Goal: Information Seeking & Learning: Learn about a topic

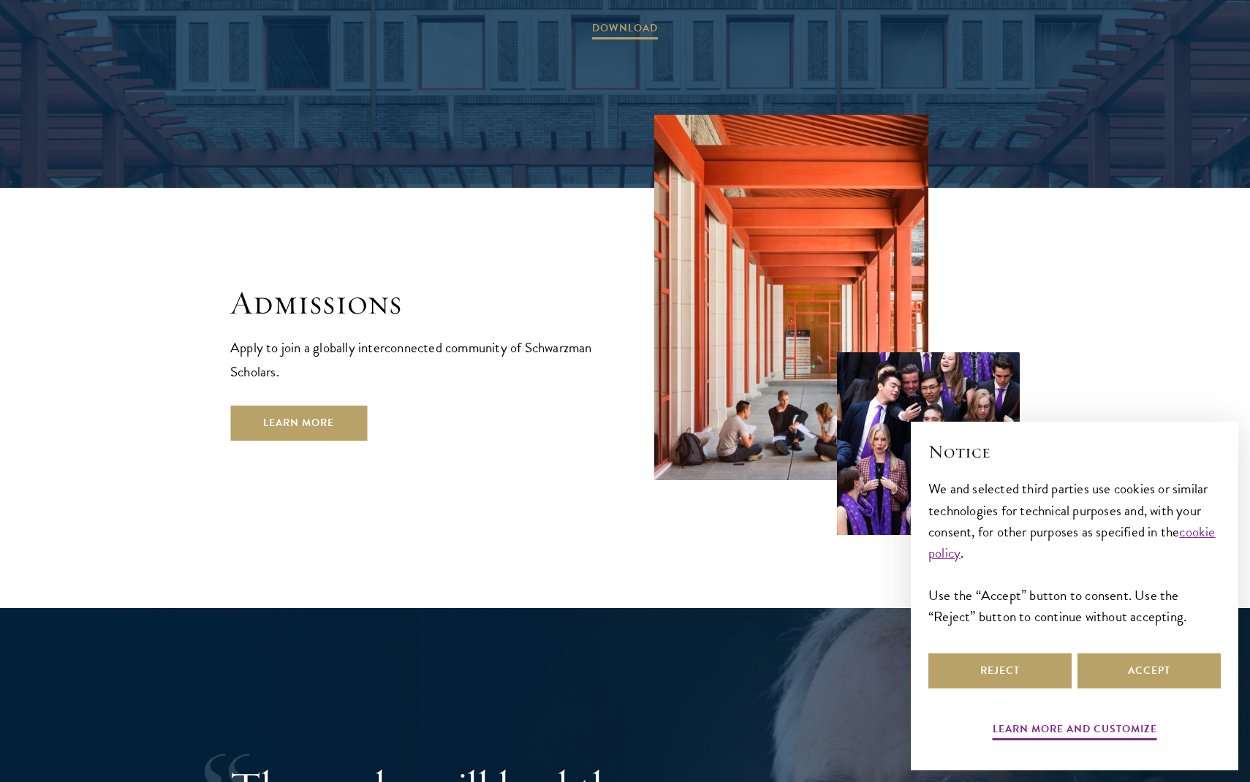
scroll to position [2482, 0]
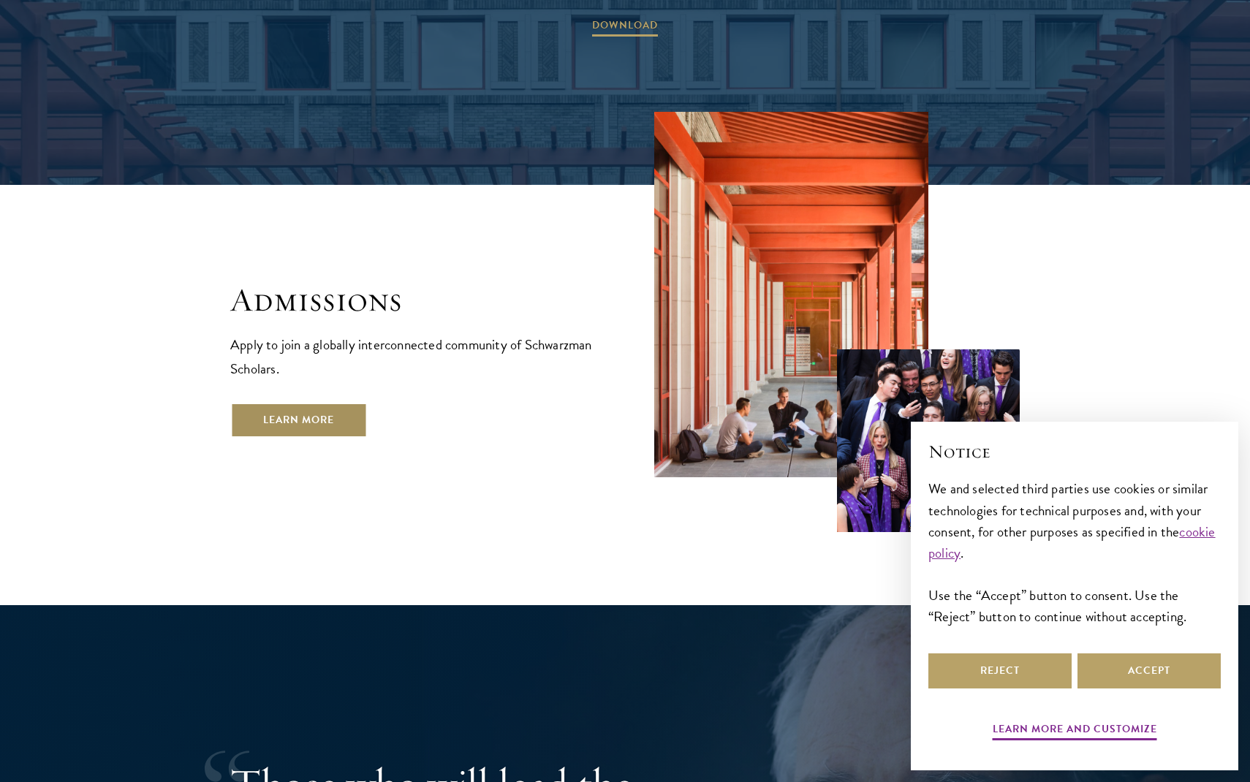
click at [281, 403] on link "Learn More" at bounding box center [298, 420] width 137 height 35
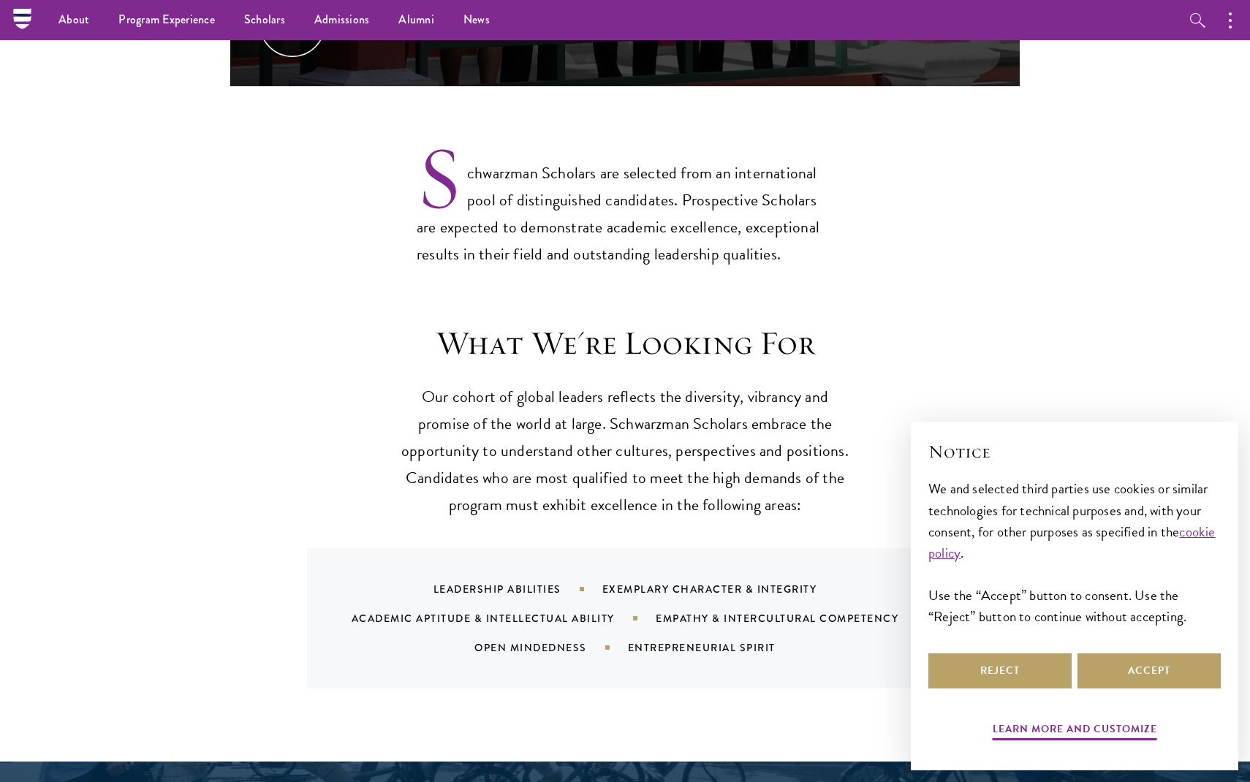
scroll to position [577, 0]
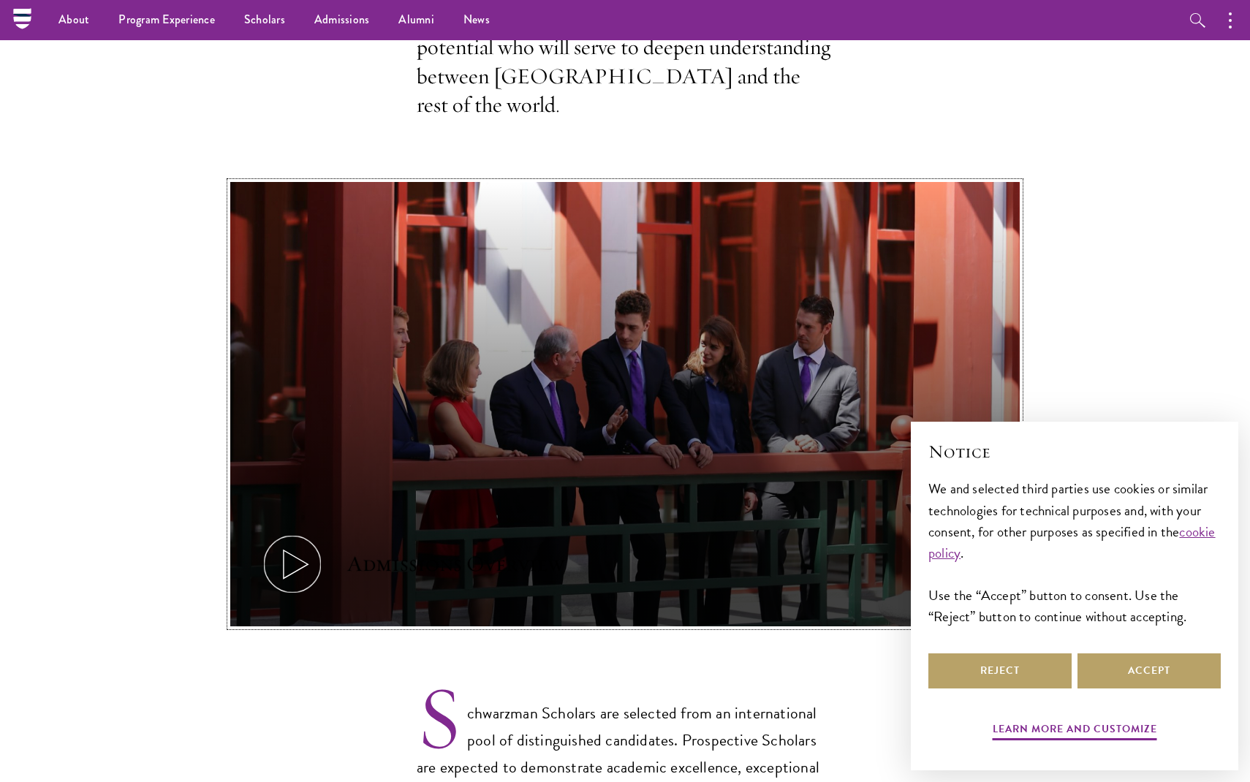
click at [305, 540] on icon at bounding box center [292, 564] width 66 height 66
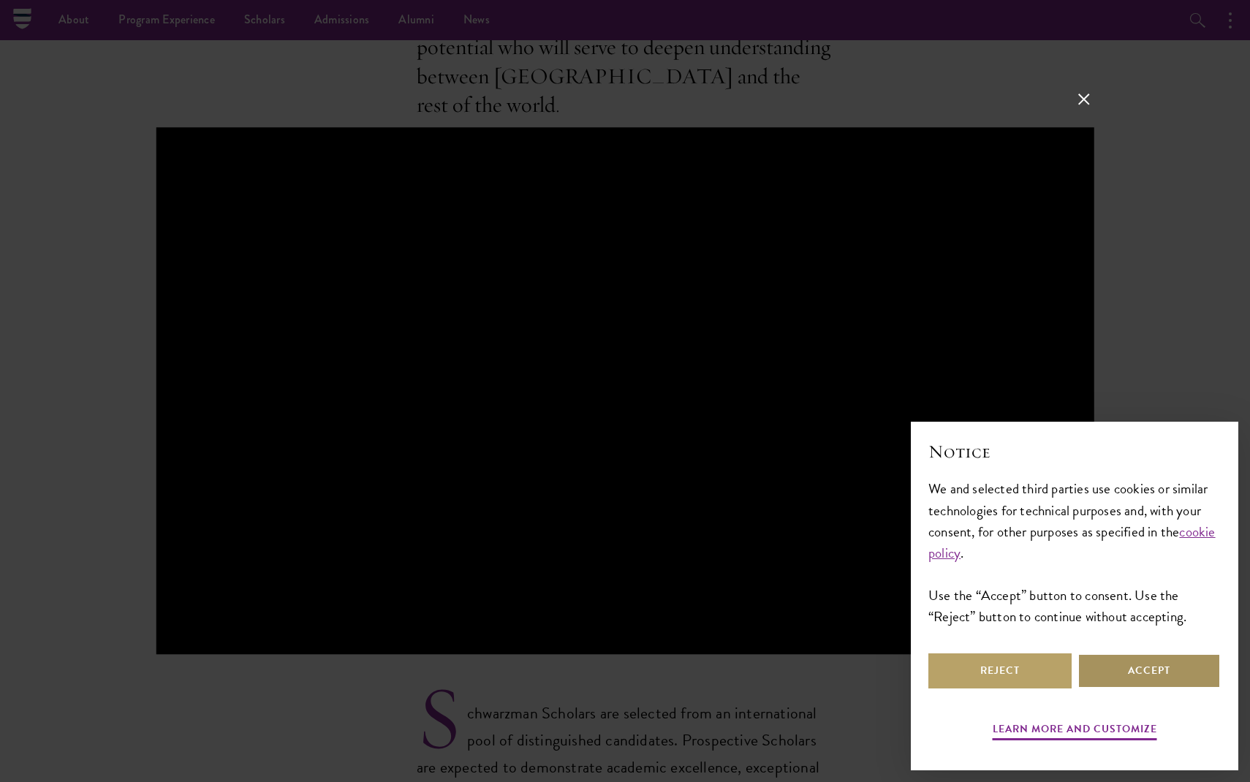
click at [1130, 672] on button "Accept" at bounding box center [1148, 670] width 143 height 35
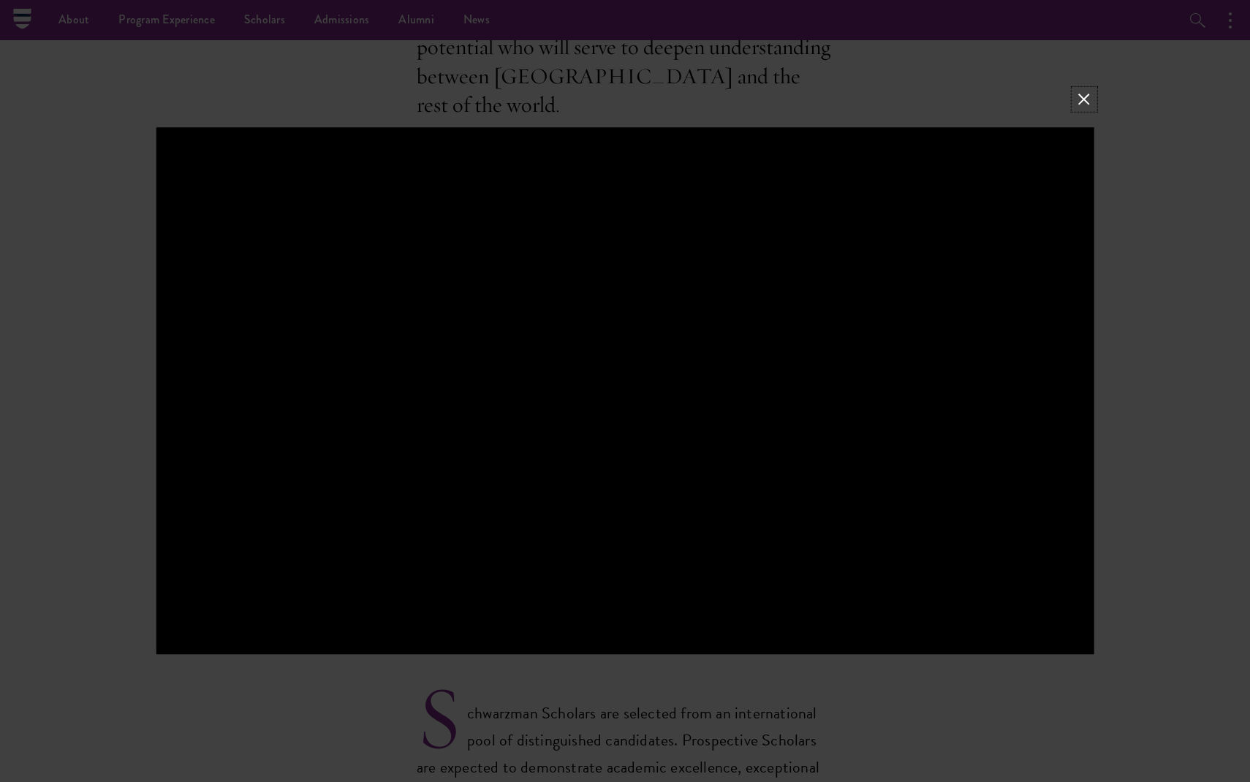
click at [1083, 93] on button at bounding box center [1083, 99] width 19 height 19
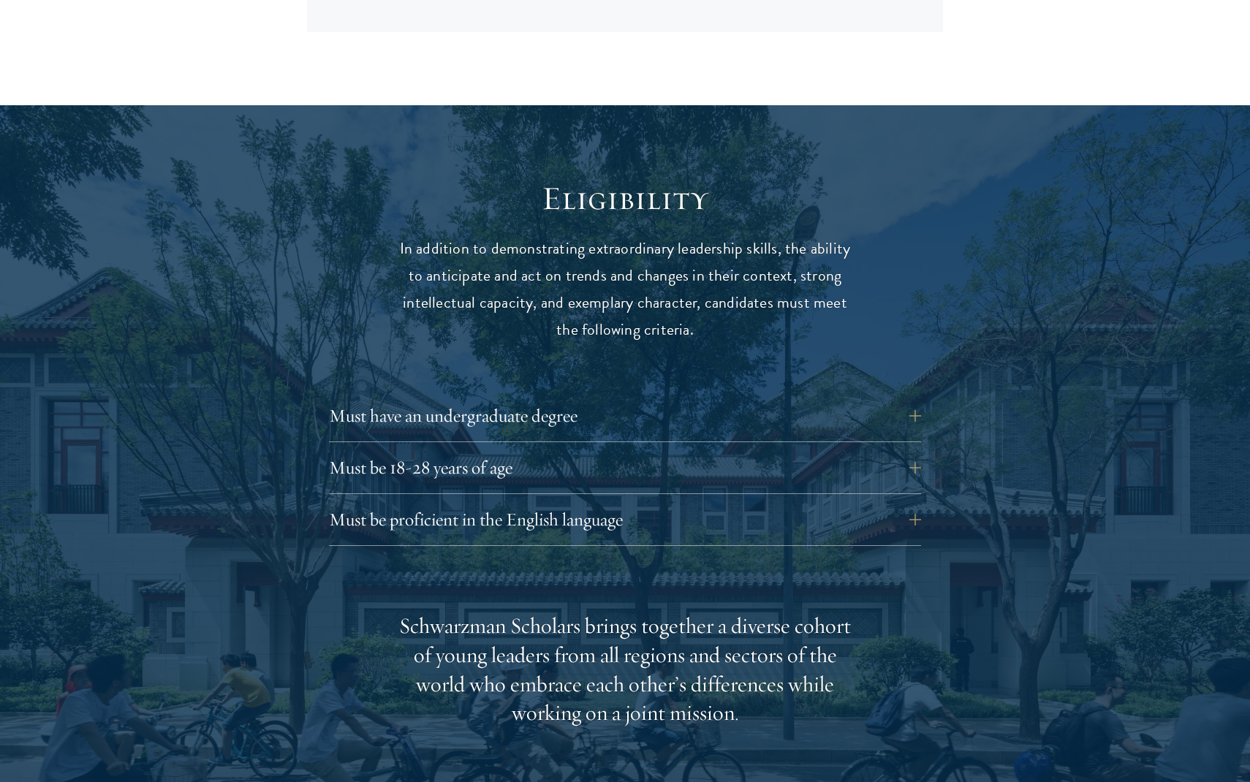
scroll to position [1784, 0]
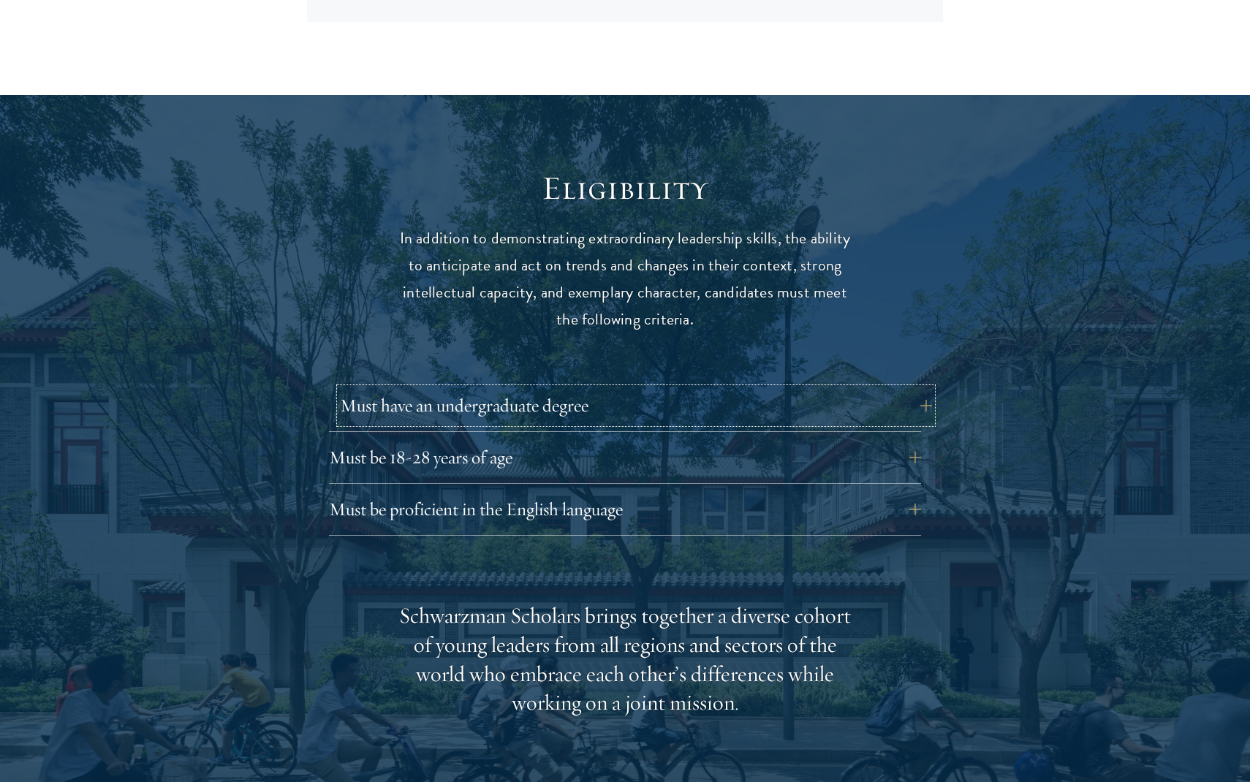
click at [683, 388] on button "Must have an undergraduate degree" at bounding box center [636, 405] width 592 height 35
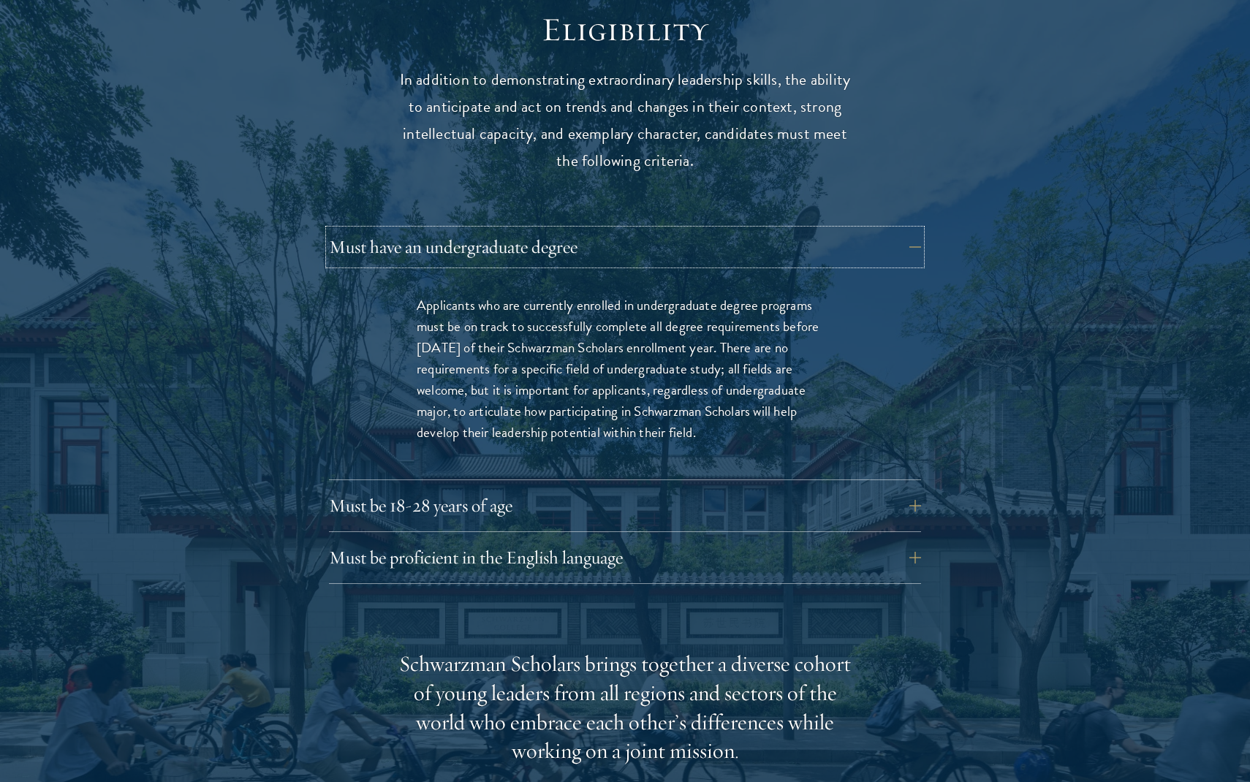
scroll to position [1957, 0]
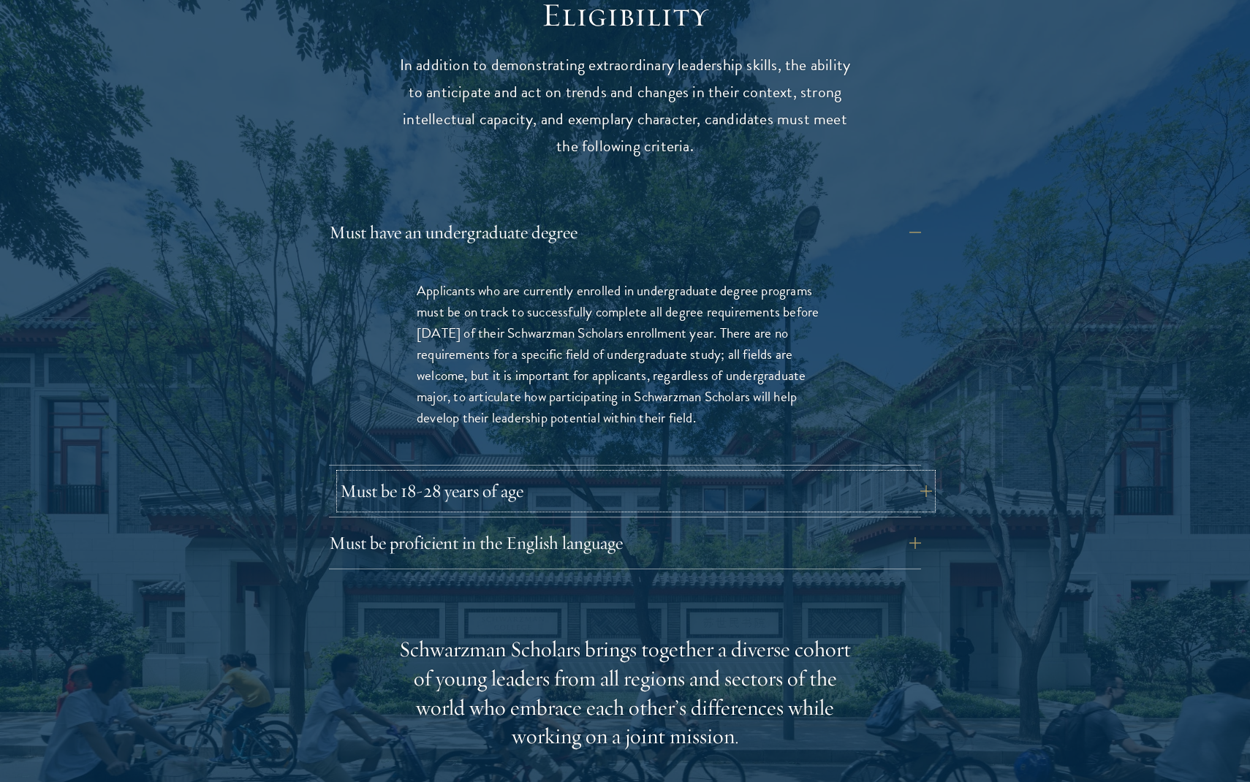
click at [650, 474] on button "Must be 18-28 years of age" at bounding box center [636, 491] width 592 height 35
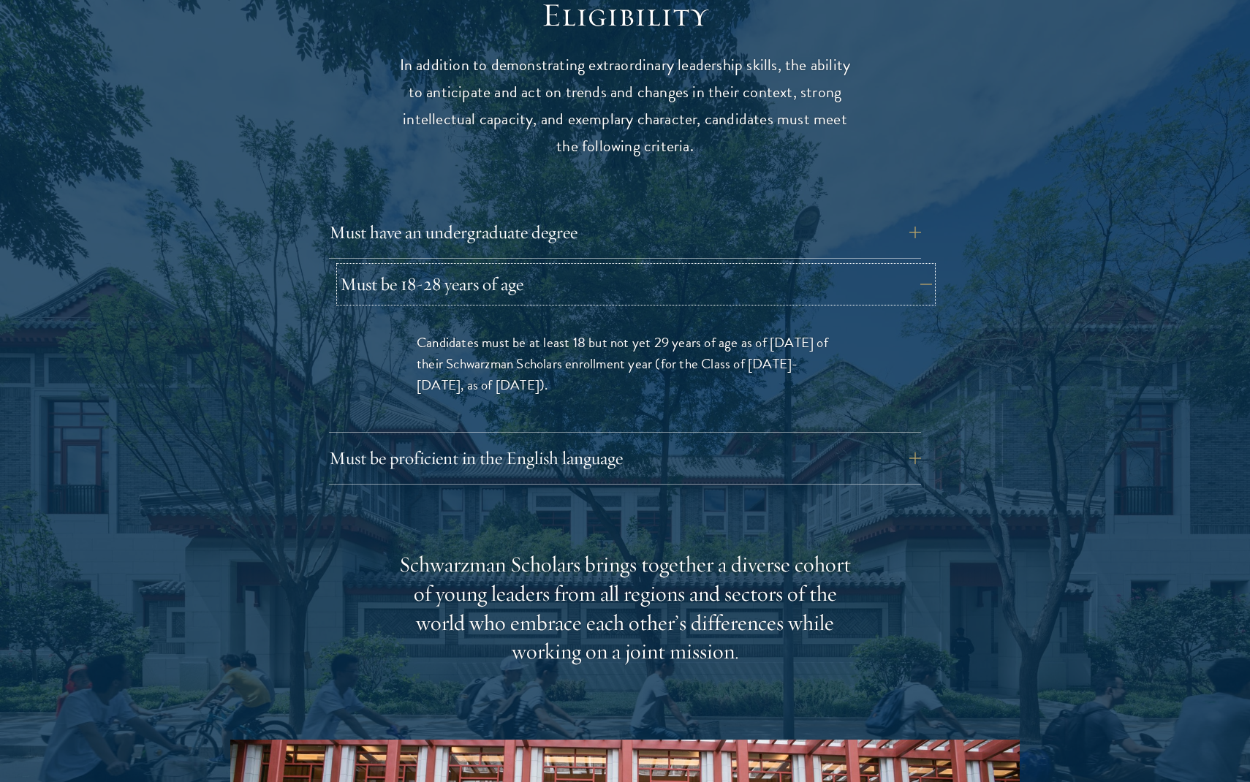
scroll to position [1984, 0]
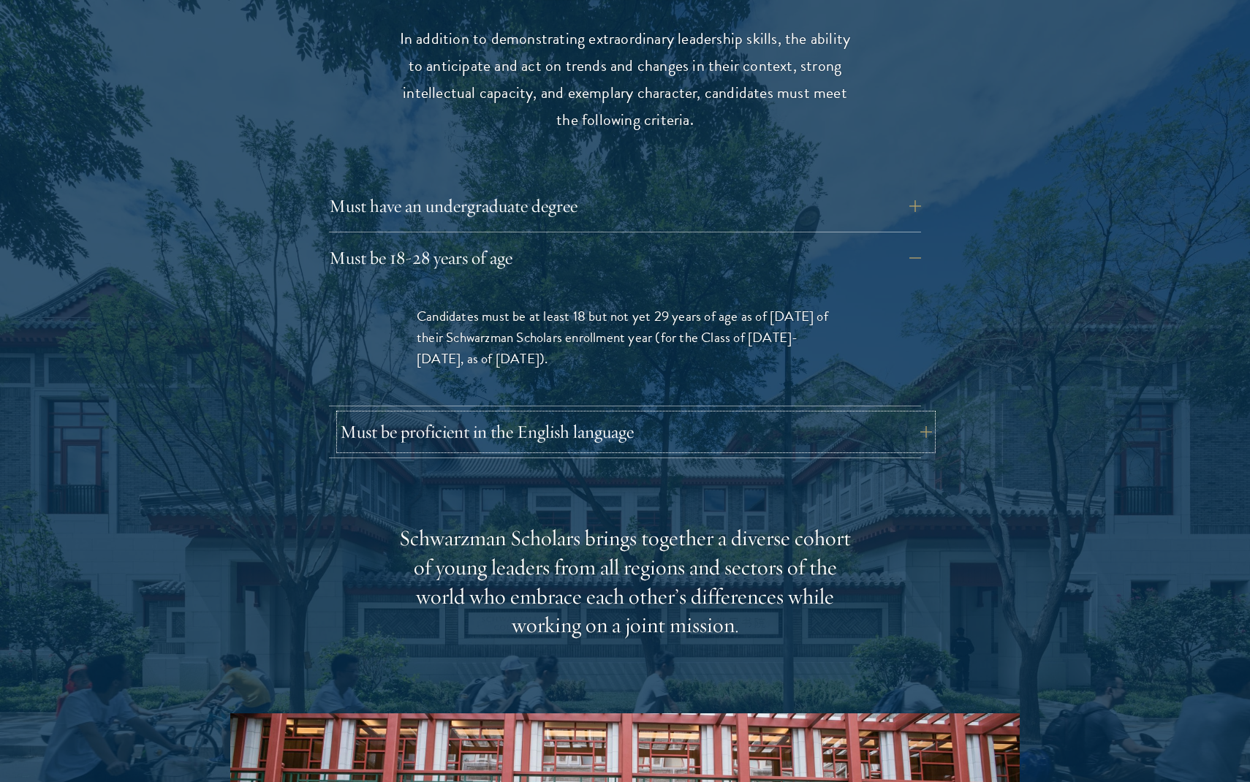
click at [610, 414] on button "Must be proficient in the English language" at bounding box center [636, 431] width 592 height 35
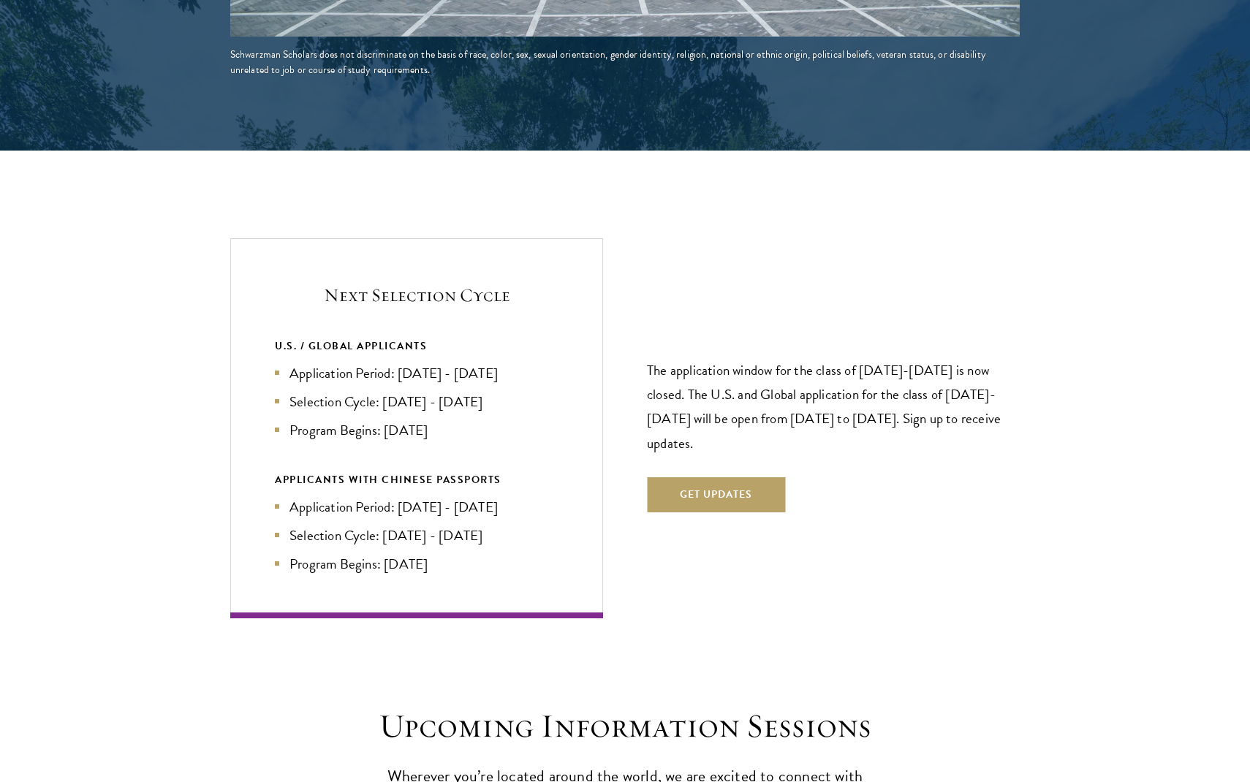
scroll to position [3327, 0]
